Goal: Check status: Check status

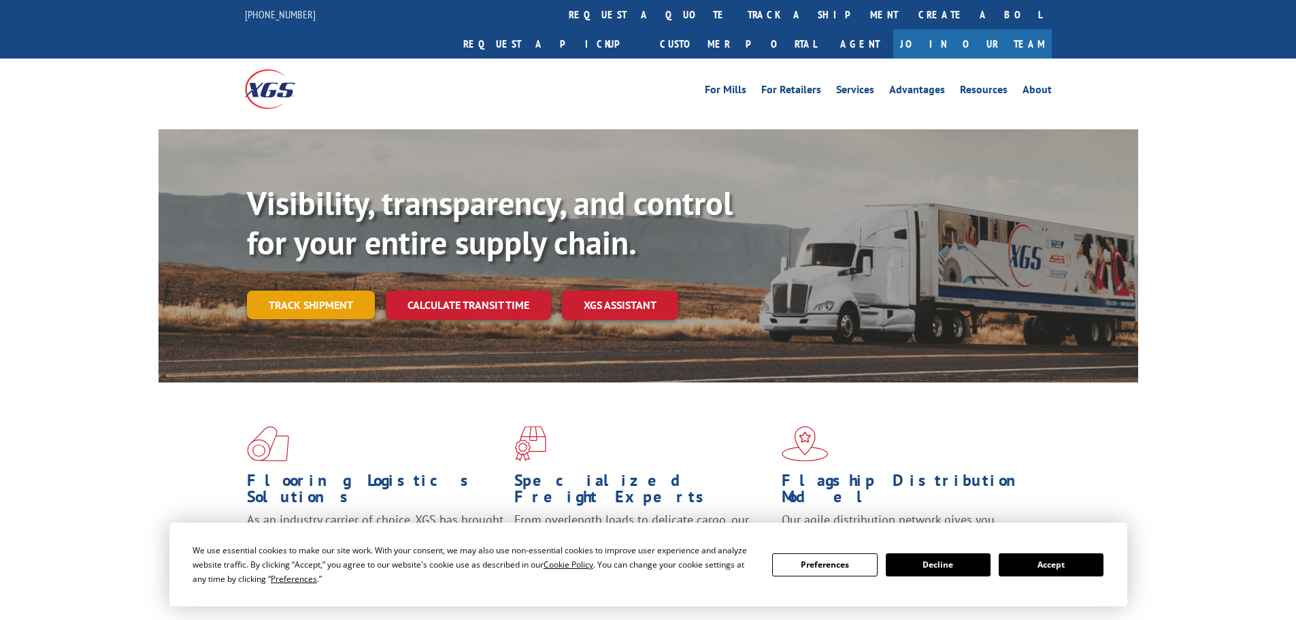
click at [295, 291] on link "Track shipment" at bounding box center [311, 305] width 128 height 29
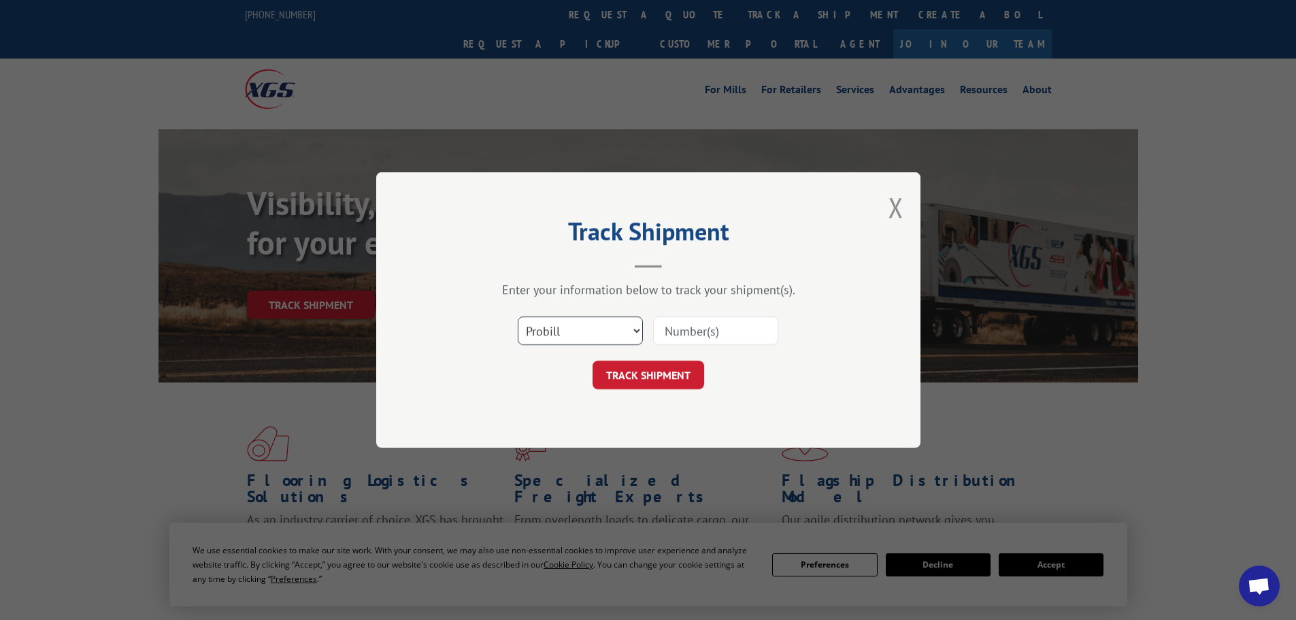
click at [637, 340] on select "Select category... Probill BOL PO" at bounding box center [580, 330] width 125 height 29
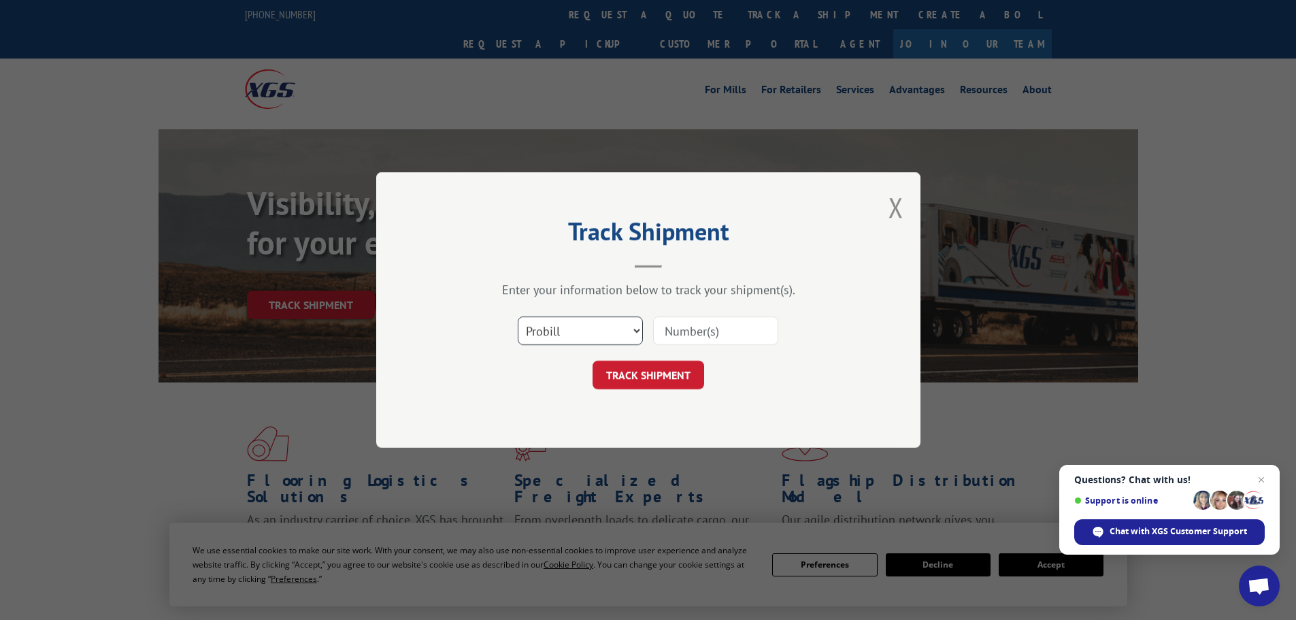
select select "bol"
click at [518, 316] on select "Select category... Probill BOL PO" at bounding box center [580, 330] width 125 height 29
click at [715, 334] on input at bounding box center [715, 330] width 125 height 29
type input "5609150"
click at [662, 380] on button "TRACK SHIPMENT" at bounding box center [649, 375] width 112 height 29
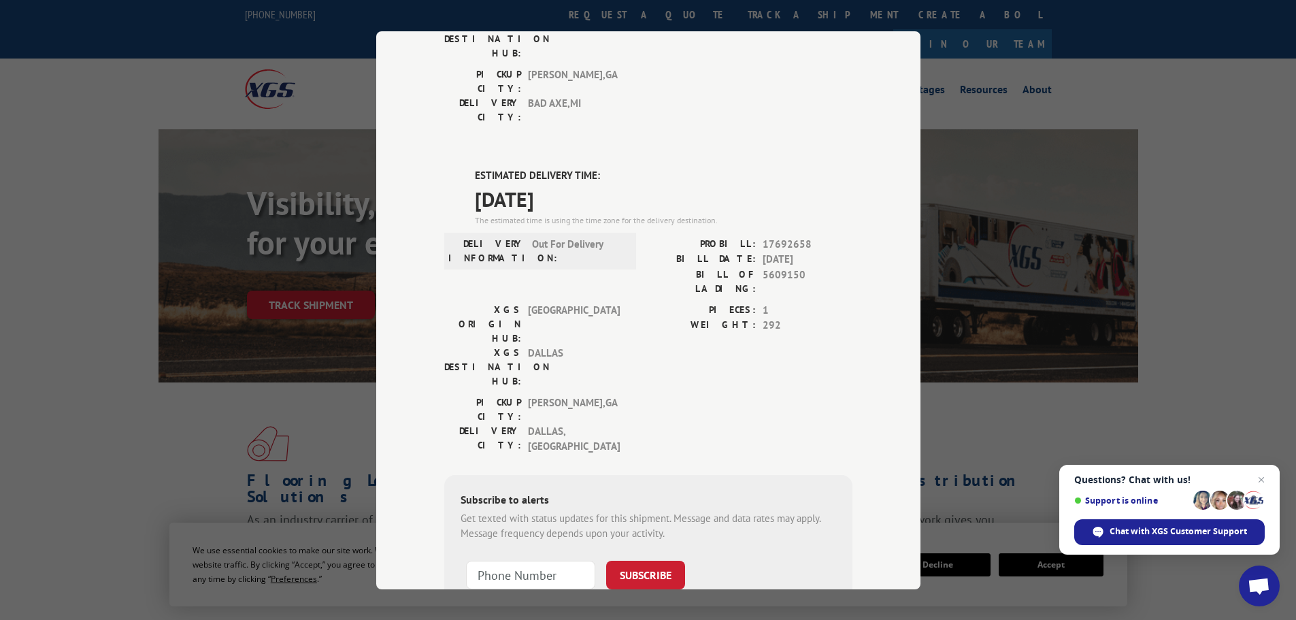
scroll to position [277, 0]
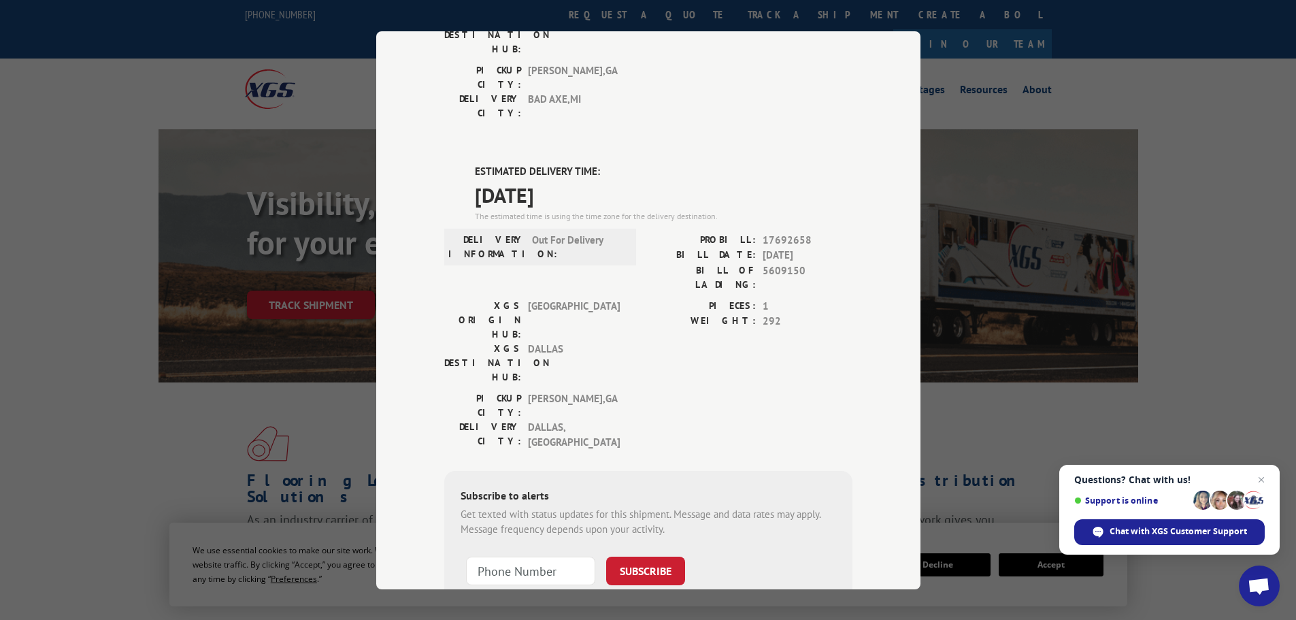
click at [521, 556] on input at bounding box center [530, 570] width 129 height 29
type input "[PHONE_NUMBER]"
click at [643, 556] on button "SUBSCRIBE" at bounding box center [645, 570] width 79 height 29
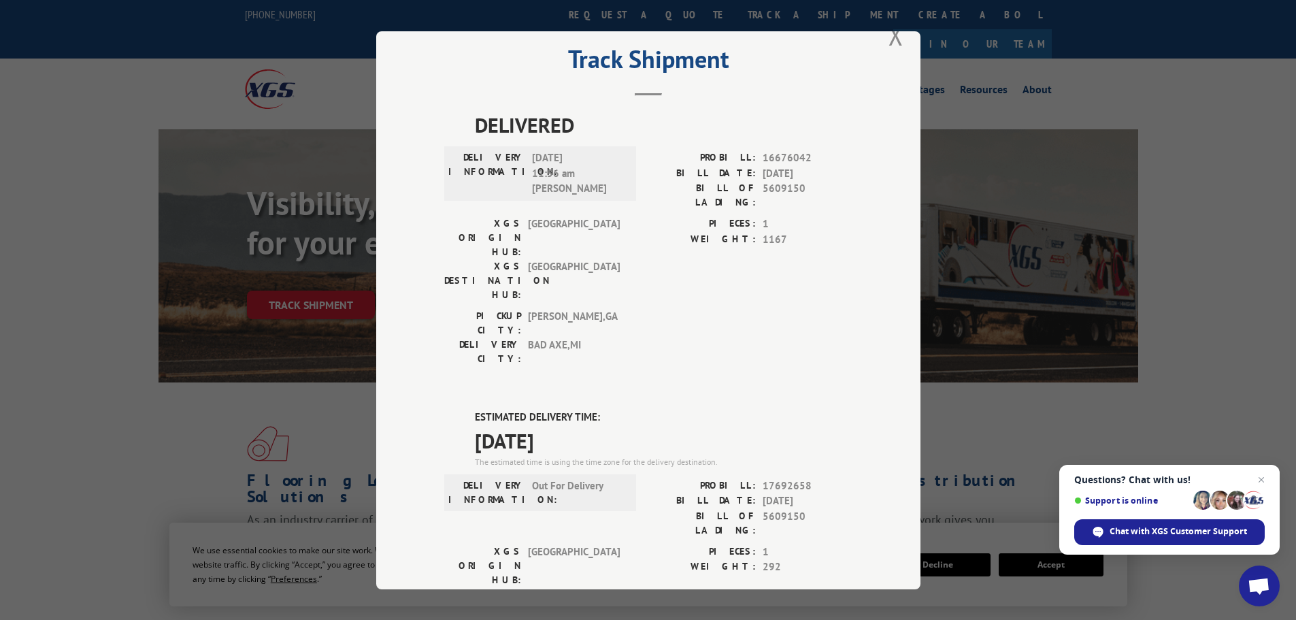
scroll to position [31, 0]
